Goal: Transaction & Acquisition: Purchase product/service

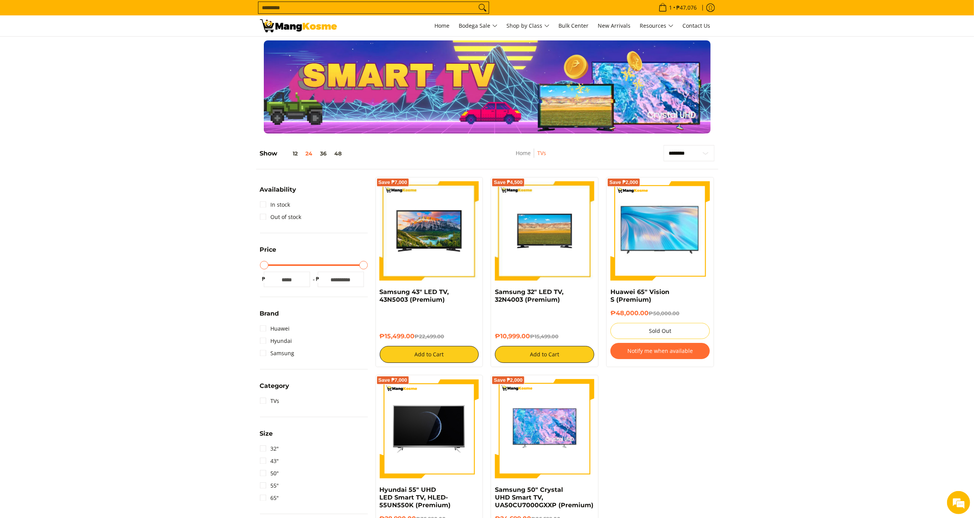
click at [402, 15] on form "Search..." at bounding box center [373, 7] width 231 height 15
click at [399, 3] on form "Search..." at bounding box center [373, 7] width 231 height 15
click at [401, 3] on input "Search..." at bounding box center [367, 8] width 218 height 12
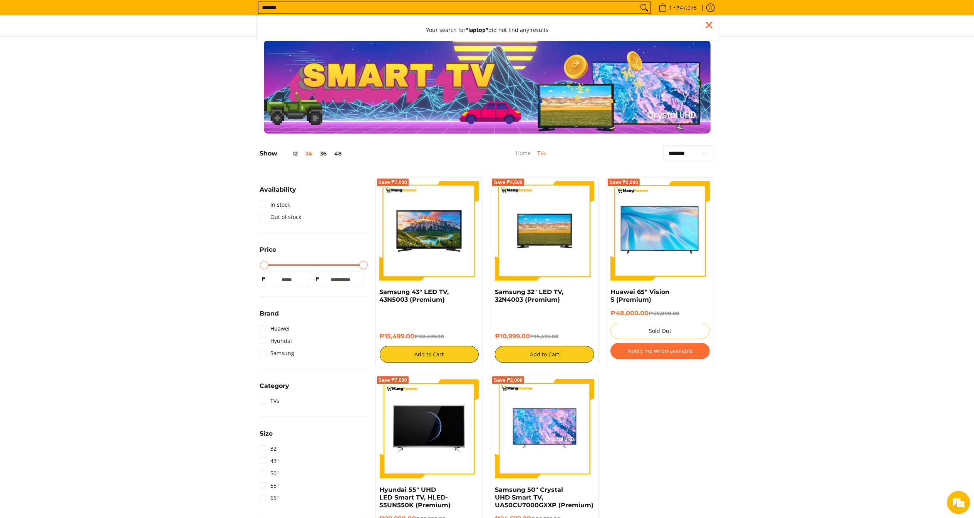
type input "******"
click at [638, 2] on button "Search" at bounding box center [644, 8] width 12 height 12
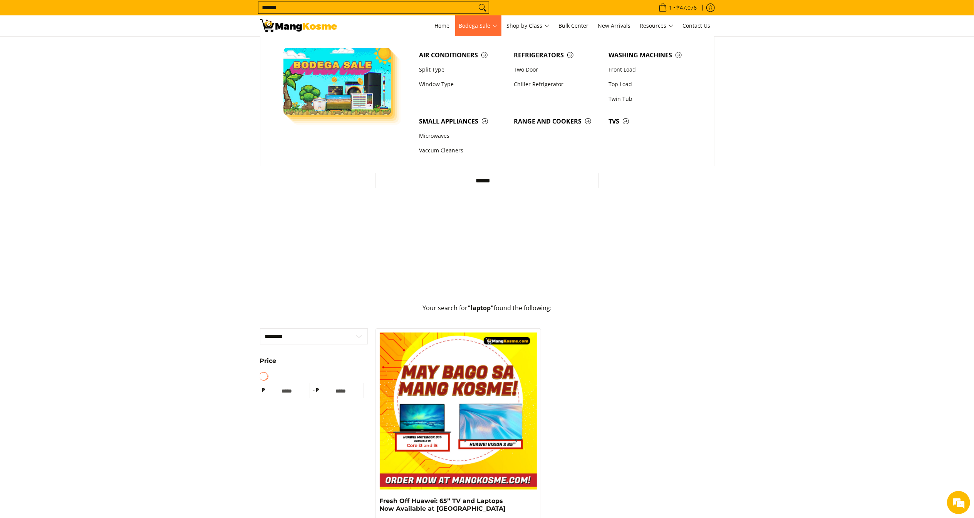
click at [495, 25] on span "Bodega Sale" at bounding box center [478, 26] width 39 height 10
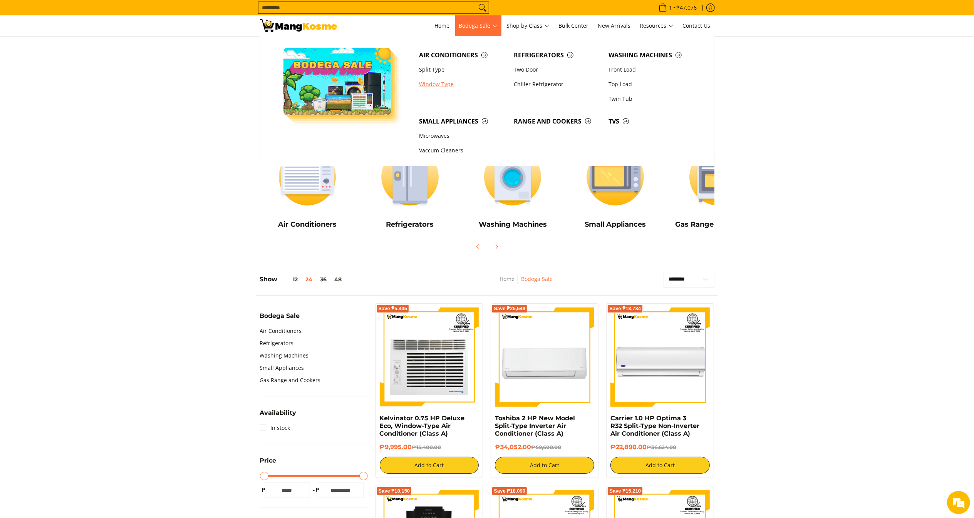
click at [441, 82] on link "Window Type" at bounding box center [462, 84] width 95 height 15
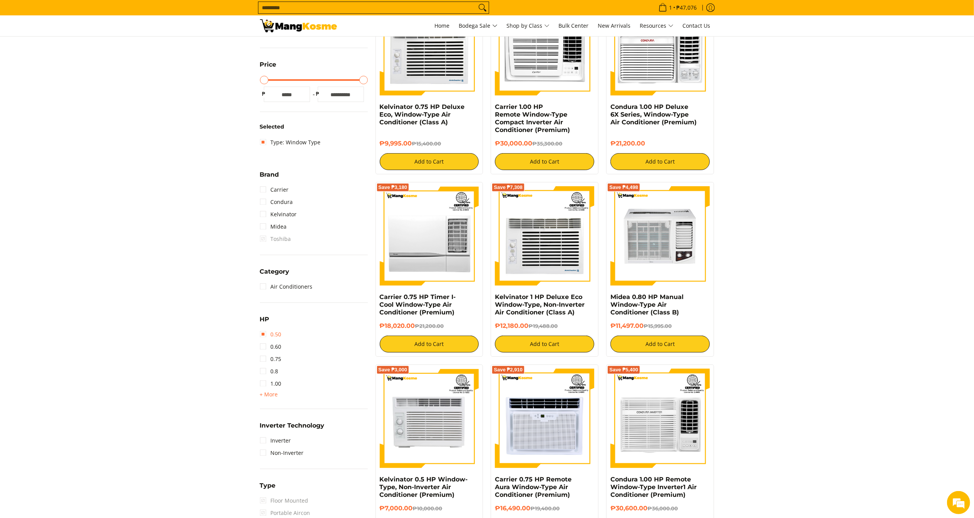
click at [278, 334] on link "0.50" at bounding box center [271, 334] width 22 height 12
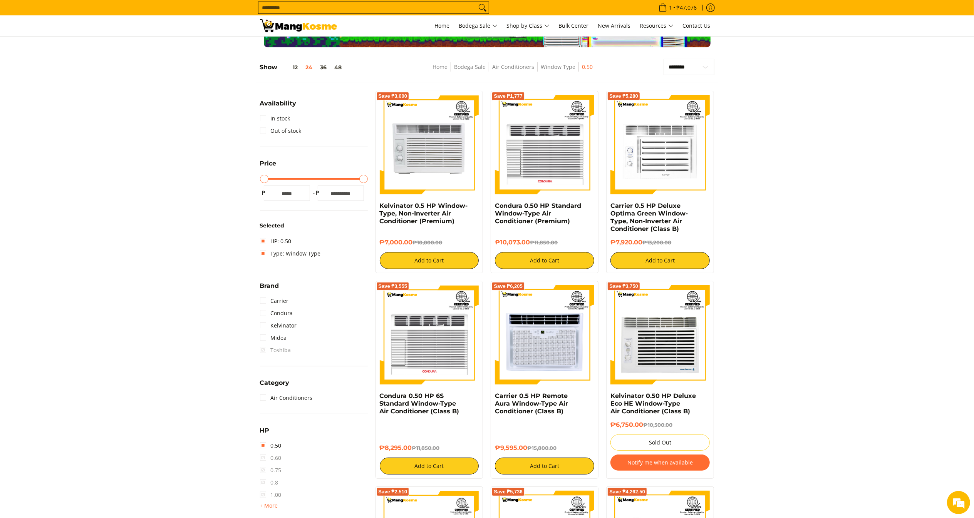
scroll to position [110, 0]
